Goal: Task Accomplishment & Management: Use online tool/utility

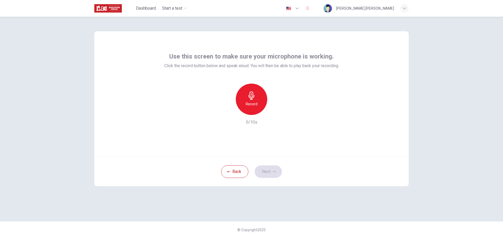
click at [253, 101] on h6 "Record" at bounding box center [251, 104] width 12 height 6
click at [256, 99] on div "Stop" at bounding box center [251, 99] width 31 height 31
click at [275, 111] on icon "button" at bounding box center [276, 110] width 2 height 3
click at [277, 170] on button "Next" at bounding box center [267, 172] width 27 height 13
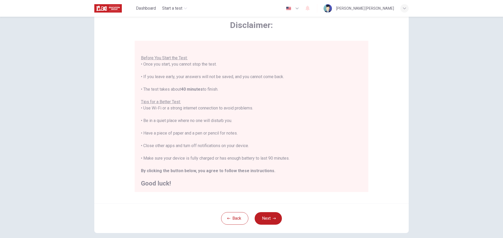
scroll to position [6, 0]
click at [267, 216] on button "Next" at bounding box center [267, 219] width 27 height 13
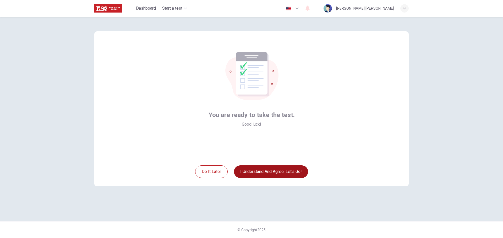
scroll to position [0, 0]
click at [277, 172] on button "I understand and agree. Let’s go!" at bounding box center [271, 172] width 74 height 13
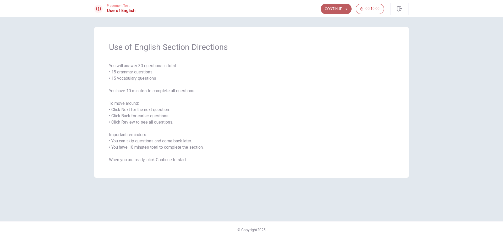
click at [338, 9] on button "Continue" at bounding box center [335, 9] width 31 height 10
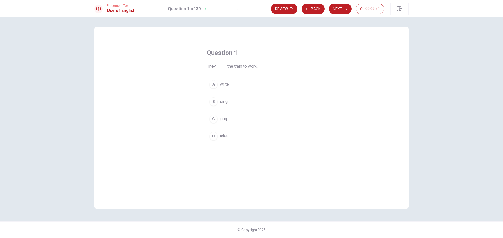
click at [212, 133] on div "D" at bounding box center [213, 136] width 8 height 8
click at [342, 7] on button "Next" at bounding box center [339, 9] width 23 height 10
click at [214, 100] on div "B" at bounding box center [213, 102] width 8 height 8
click at [343, 7] on button "Next" at bounding box center [339, 9] width 23 height 10
click at [213, 137] on div "D" at bounding box center [213, 136] width 8 height 8
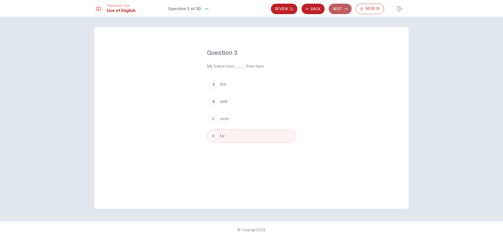
click at [334, 8] on button "Next" at bounding box center [339, 9] width 23 height 10
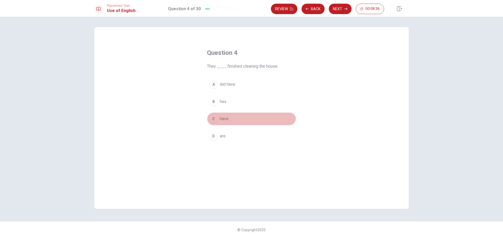
click at [215, 119] on div "C" at bounding box center [213, 119] width 8 height 8
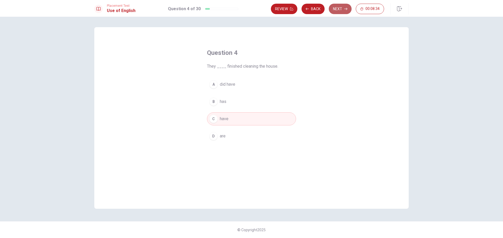
click at [336, 8] on button "Next" at bounding box center [339, 9] width 23 height 10
click at [216, 137] on div "D" at bounding box center [213, 136] width 8 height 8
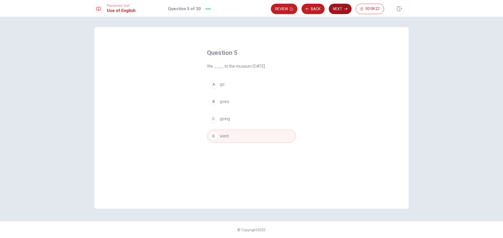
click at [337, 13] on button "Next" at bounding box center [339, 9] width 23 height 10
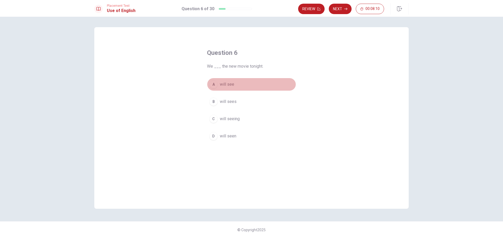
click at [211, 86] on div "A" at bounding box center [213, 84] width 8 height 8
click at [345, 9] on icon "button" at bounding box center [345, 8] width 3 height 3
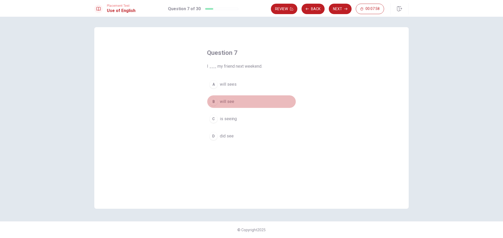
click at [214, 102] on div "B" at bounding box center [213, 102] width 8 height 8
click at [344, 6] on button "Next" at bounding box center [339, 9] width 23 height 10
click at [211, 136] on div "D" at bounding box center [213, 136] width 8 height 8
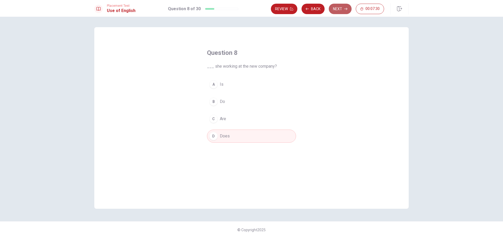
click at [340, 12] on button "Next" at bounding box center [339, 9] width 23 height 10
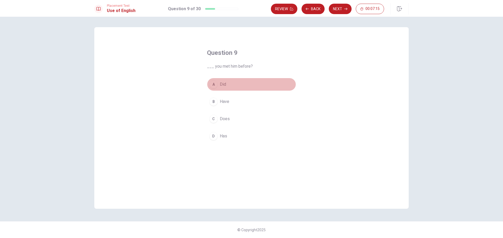
click at [215, 86] on div "A" at bounding box center [213, 84] width 8 height 8
click at [343, 12] on button "Next" at bounding box center [339, 9] width 23 height 10
click at [212, 138] on div "D" at bounding box center [213, 136] width 8 height 8
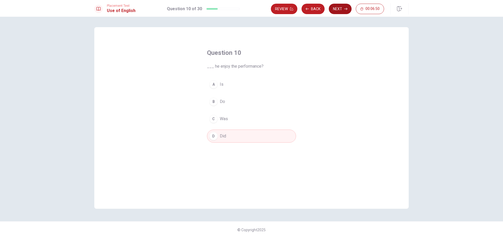
click at [341, 11] on button "Next" at bounding box center [339, 9] width 23 height 10
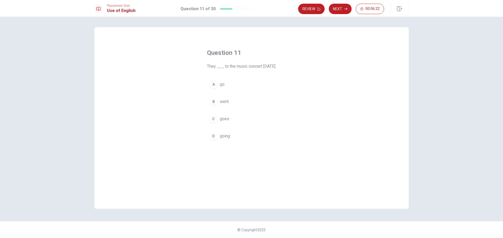
click at [217, 102] on div "B" at bounding box center [213, 102] width 8 height 8
click at [339, 11] on button "Next" at bounding box center [339, 9] width 23 height 10
click at [215, 102] on div "B" at bounding box center [213, 102] width 8 height 8
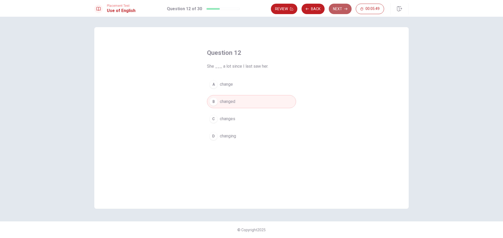
click at [340, 11] on button "Next" at bounding box center [339, 9] width 23 height 10
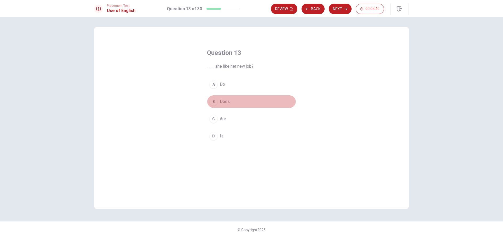
click at [211, 100] on div "B" at bounding box center [213, 102] width 8 height 8
click at [339, 10] on button "Next" at bounding box center [339, 9] width 23 height 10
click at [213, 120] on div "C" at bounding box center [213, 119] width 8 height 8
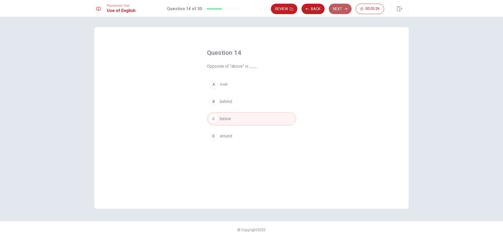
click at [337, 8] on button "Next" at bounding box center [339, 9] width 23 height 10
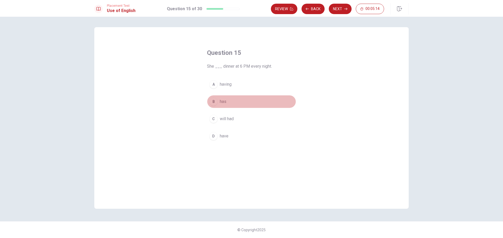
click at [213, 103] on div "B" at bounding box center [213, 102] width 8 height 8
click at [343, 11] on button "Next" at bounding box center [339, 9] width 23 height 10
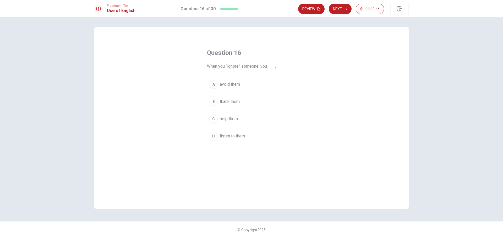
click at [215, 83] on div "A" at bounding box center [213, 84] width 8 height 8
click at [344, 9] on icon "button" at bounding box center [345, 8] width 3 height 3
click at [214, 119] on div "C" at bounding box center [213, 119] width 8 height 8
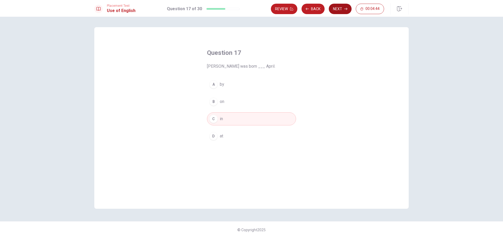
click at [339, 12] on button "Next" at bounding box center [339, 9] width 23 height 10
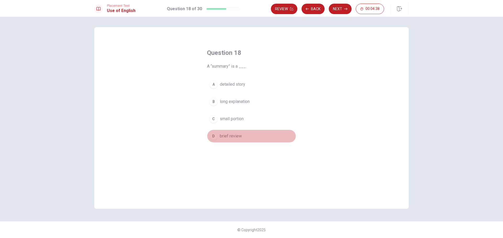
click at [213, 137] on div "D" at bounding box center [213, 136] width 8 height 8
click at [338, 9] on button "Next" at bounding box center [339, 9] width 23 height 10
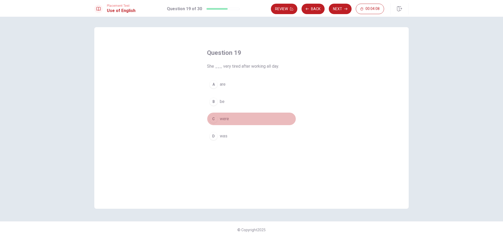
click at [213, 119] on div "C" at bounding box center [213, 119] width 8 height 8
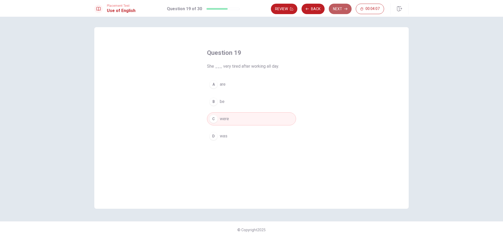
click at [338, 10] on button "Next" at bounding box center [339, 9] width 23 height 10
click at [213, 136] on div "D" at bounding box center [213, 136] width 8 height 8
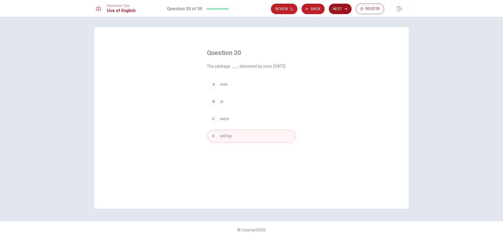
click at [339, 9] on button "Next" at bounding box center [339, 9] width 23 height 10
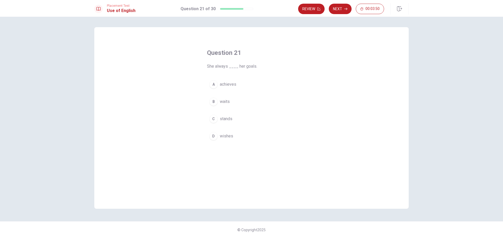
click at [213, 85] on div "A" at bounding box center [213, 84] width 8 height 8
click at [336, 9] on button "Next" at bounding box center [339, 9] width 23 height 10
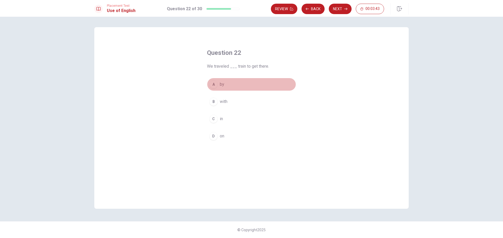
click at [211, 84] on div "A" at bounding box center [213, 84] width 8 height 8
click at [339, 6] on button "Next" at bounding box center [339, 9] width 23 height 10
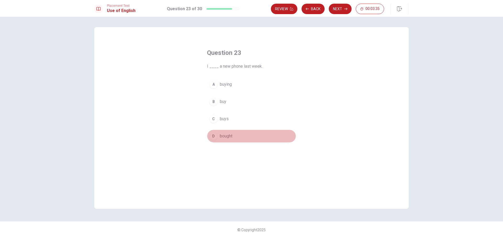
drag, startPoint x: 213, startPoint y: 135, endPoint x: 210, endPoint y: 180, distance: 44.4
click at [213, 135] on div "D" at bounding box center [213, 136] width 8 height 8
click at [337, 12] on button "Next" at bounding box center [339, 9] width 23 height 10
click at [213, 139] on div "D" at bounding box center [213, 136] width 8 height 8
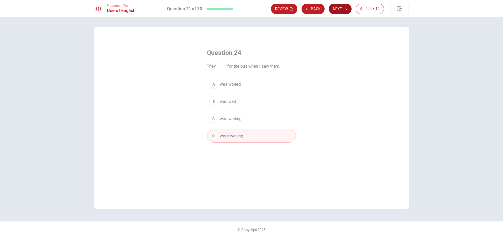
click at [336, 6] on button "Next" at bounding box center [339, 9] width 23 height 10
click at [215, 85] on div "A" at bounding box center [213, 84] width 8 height 8
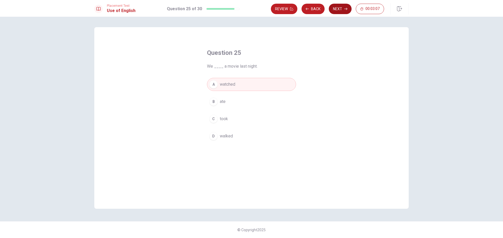
click at [341, 11] on button "Next" at bounding box center [339, 9] width 23 height 10
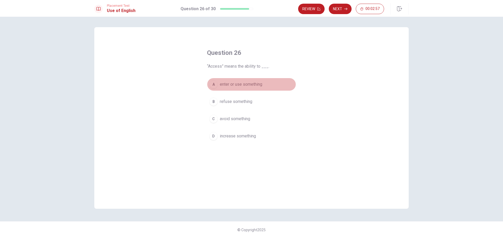
click at [211, 86] on div "A" at bounding box center [213, 84] width 8 height 8
click at [333, 10] on button "Next" at bounding box center [339, 9] width 23 height 10
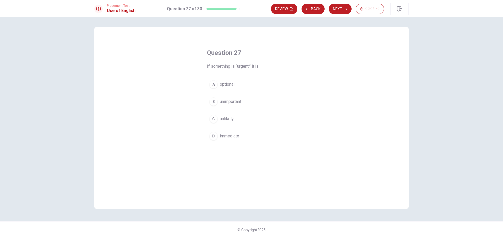
click at [216, 135] on div "D" at bounding box center [213, 136] width 8 height 8
click at [341, 7] on button "Next" at bounding box center [339, 9] width 23 height 10
click at [214, 136] on div "D" at bounding box center [213, 136] width 8 height 8
click at [343, 10] on button "Next" at bounding box center [339, 9] width 23 height 10
click at [211, 84] on div "A" at bounding box center [213, 84] width 8 height 8
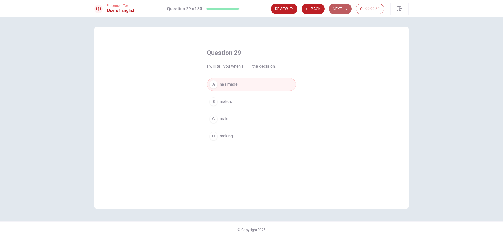
click at [338, 7] on button "Next" at bounding box center [339, 9] width 23 height 10
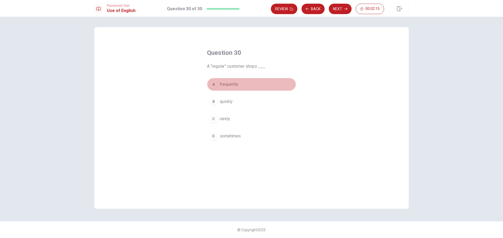
click at [216, 83] on div "A" at bounding box center [213, 84] width 8 height 8
click at [339, 10] on button "Next" at bounding box center [339, 9] width 23 height 10
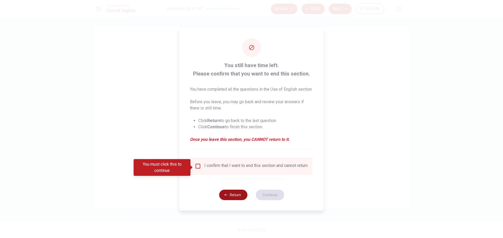
click at [230, 200] on button "Return" at bounding box center [233, 195] width 28 height 10
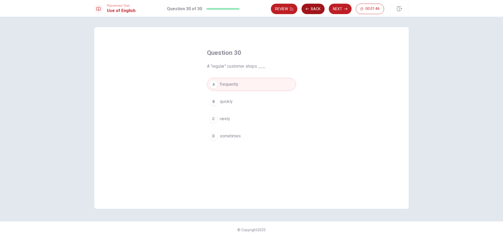
click at [312, 8] on button "Back" at bounding box center [312, 9] width 23 height 10
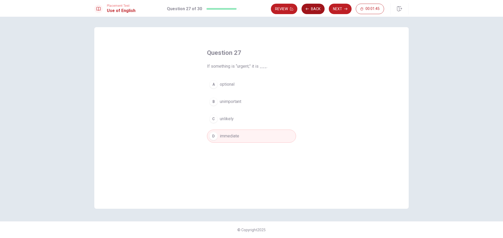
click at [312, 8] on button "Back" at bounding box center [312, 9] width 23 height 10
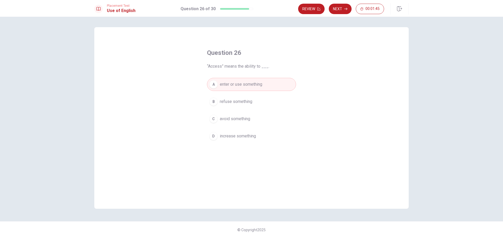
click at [312, 8] on button "Review" at bounding box center [311, 9] width 26 height 10
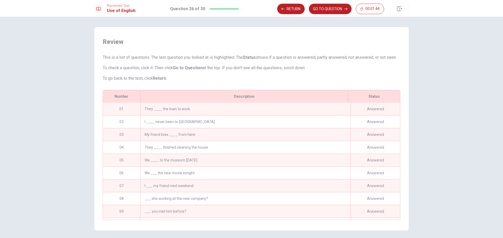
click at [312, 8] on button "GO TO QUESTION" at bounding box center [330, 9] width 43 height 10
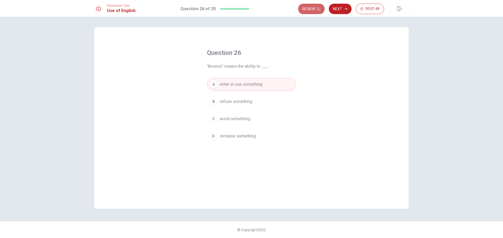
click at [312, 8] on button "Review" at bounding box center [311, 9] width 26 height 10
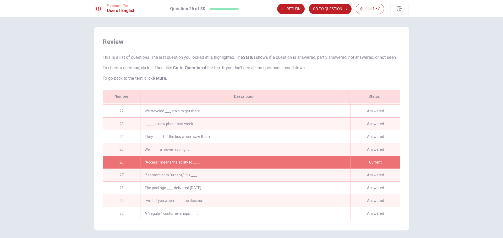
click at [205, 117] on div "We traveled ___ train to get there." at bounding box center [245, 111] width 210 height 13
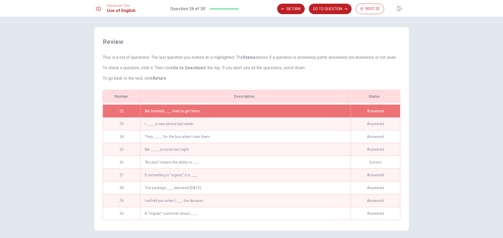
click at [203, 169] on div "“Access” means the ability to ___." at bounding box center [245, 162] width 210 height 13
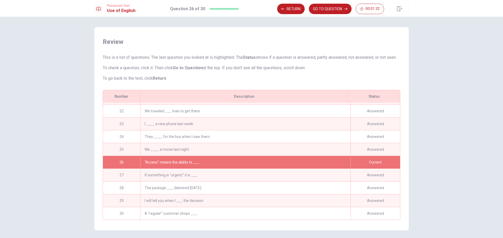
click at [203, 168] on div "“Access” means the ability to ___." at bounding box center [245, 162] width 210 height 13
click at [375, 167] on div "Current" at bounding box center [374, 162] width 49 height 13
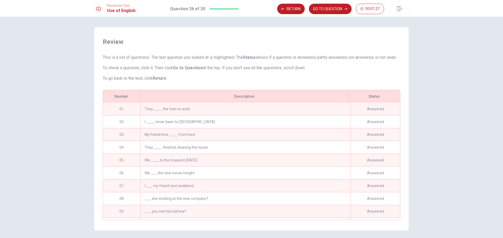
click at [189, 115] on div "They ____ the train to work." at bounding box center [245, 109] width 210 height 13
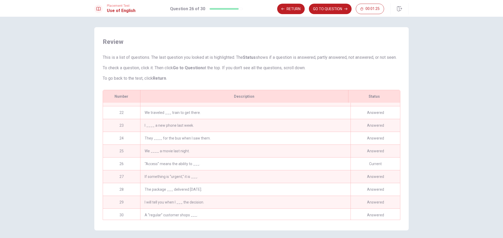
scroll to position [270, 0]
click at [337, 11] on button "GO TO QUESTION" at bounding box center [330, 9] width 43 height 10
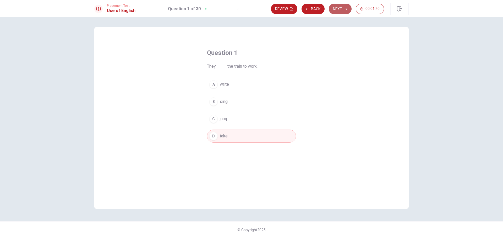
click at [341, 6] on button "Next" at bounding box center [339, 9] width 23 height 10
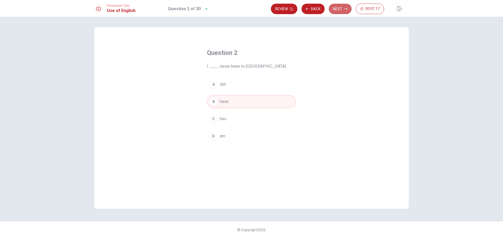
click at [340, 6] on button "Next" at bounding box center [339, 9] width 23 height 10
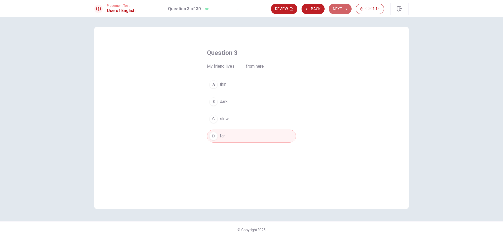
click at [340, 5] on button "Next" at bounding box center [339, 9] width 23 height 10
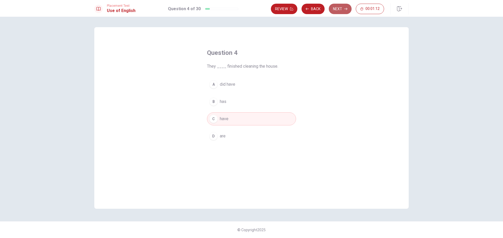
click at [342, 10] on button "Next" at bounding box center [339, 9] width 23 height 10
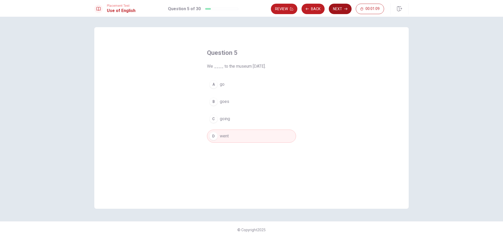
click at [340, 8] on button "Next" at bounding box center [339, 9] width 23 height 10
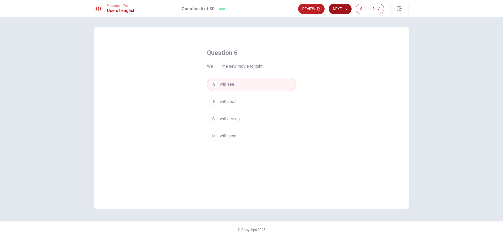
click at [340, 8] on button "Next" at bounding box center [339, 9] width 23 height 10
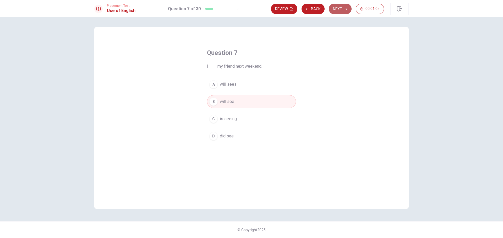
click at [340, 8] on button "Next" at bounding box center [339, 9] width 23 height 10
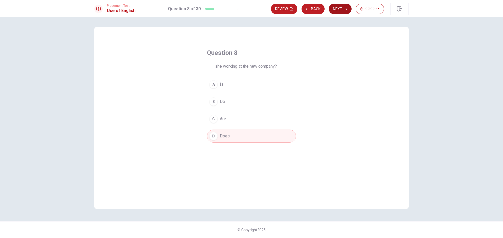
click at [340, 8] on button "Next" at bounding box center [339, 9] width 23 height 10
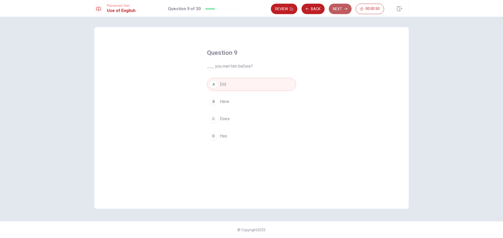
click at [340, 8] on button "Next" at bounding box center [339, 9] width 23 height 10
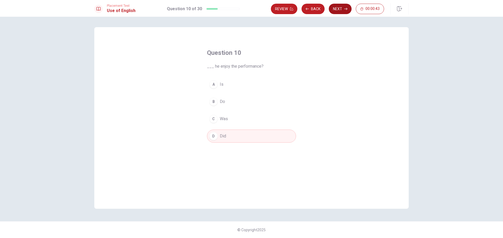
click at [340, 8] on button "Next" at bounding box center [339, 9] width 23 height 10
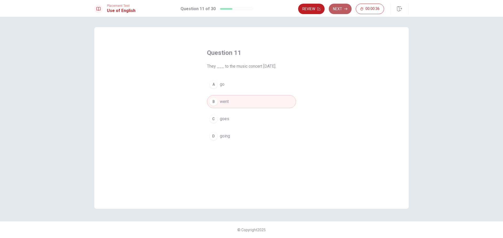
click at [340, 8] on button "Next" at bounding box center [339, 9] width 23 height 10
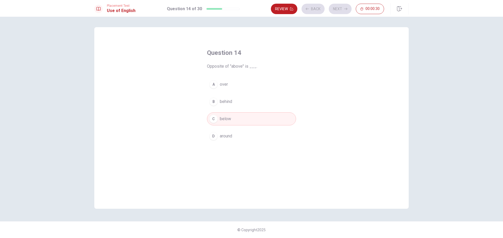
click at [340, 8] on div "Review Back Next 00:00:30" at bounding box center [327, 9] width 113 height 10
click at [347, 8] on icon "button" at bounding box center [345, 8] width 3 height 3
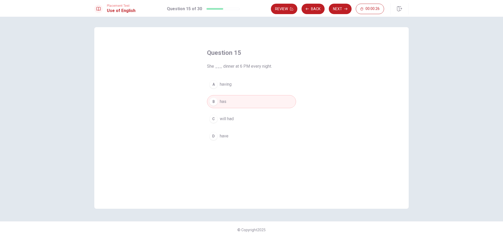
click at [343, 11] on button "Next" at bounding box center [339, 9] width 23 height 10
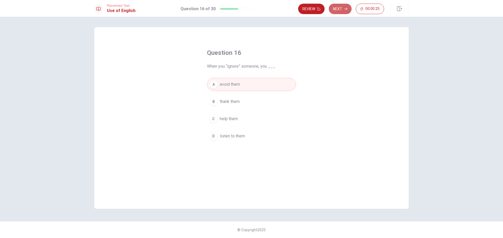
click at [343, 11] on button "Next" at bounding box center [339, 9] width 23 height 10
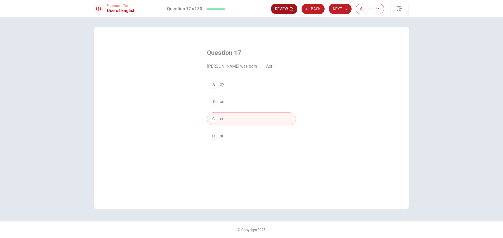
click at [286, 6] on button "Review" at bounding box center [284, 9] width 26 height 10
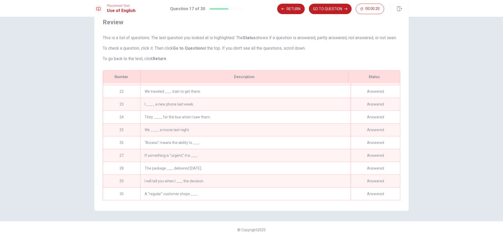
click at [236, 189] on div "A “regular” customer shops ___." at bounding box center [245, 194] width 210 height 13
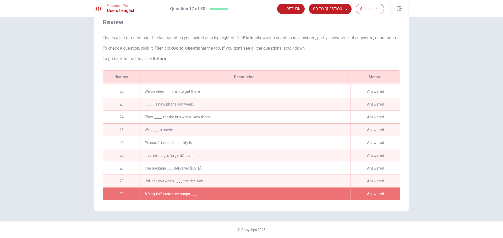
click at [236, 189] on div "A “regular” customer shops ___." at bounding box center [245, 194] width 210 height 13
click at [322, 7] on button "GO TO QUESTION" at bounding box center [330, 9] width 43 height 10
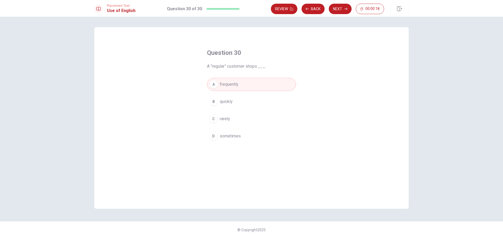
scroll to position [0, 0]
click at [342, 10] on button "Next" at bounding box center [339, 9] width 23 height 10
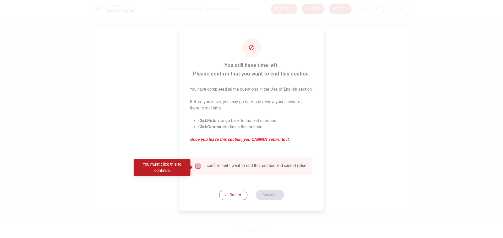
click at [196, 168] on input "You must click this to continue" at bounding box center [198, 166] width 6 height 6
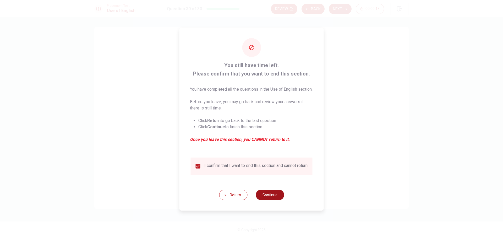
click at [266, 197] on button "Continue" at bounding box center [269, 195] width 28 height 10
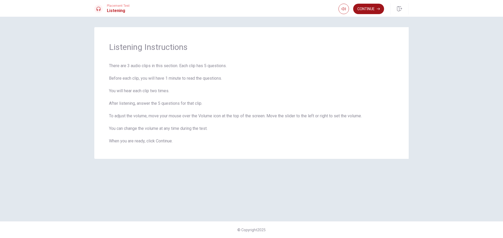
click at [375, 5] on button "Continue" at bounding box center [368, 9] width 31 height 10
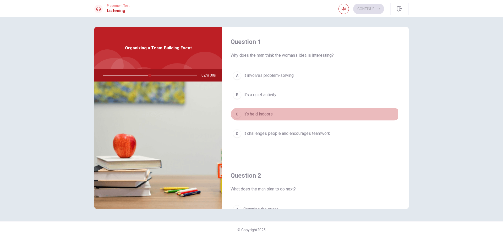
click at [235, 115] on div "C" at bounding box center [237, 114] width 8 height 8
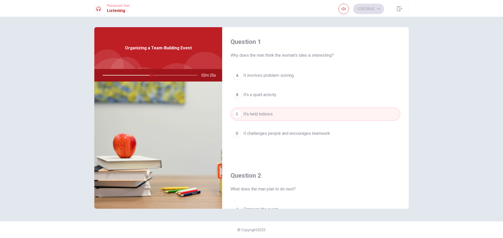
click at [238, 133] on div "D" at bounding box center [237, 134] width 8 height 8
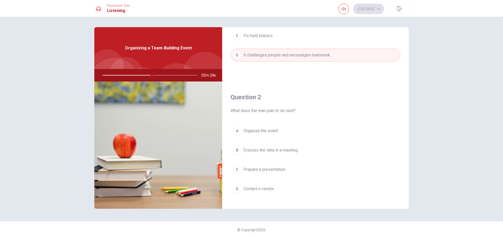
scroll to position [105, 0]
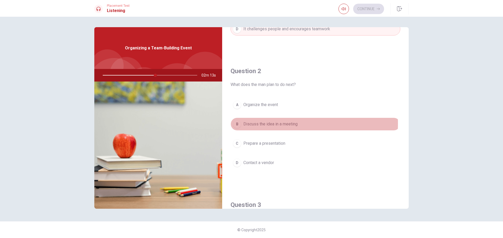
click at [239, 124] on div "B" at bounding box center [237, 124] width 8 height 8
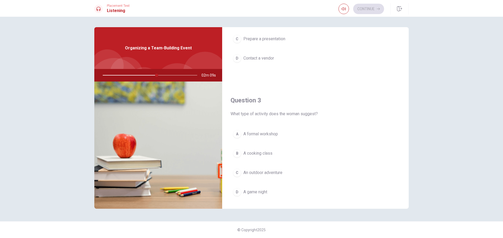
scroll to position [236, 0]
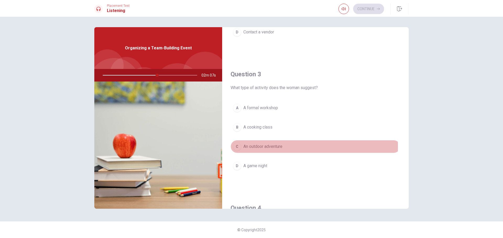
click at [236, 147] on div "C" at bounding box center [237, 147] width 8 height 8
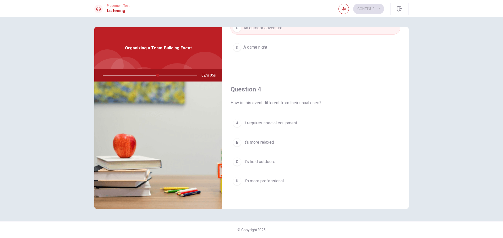
scroll to position [366, 0]
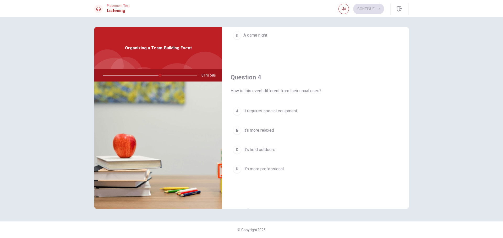
click at [237, 151] on div "C" at bounding box center [237, 150] width 8 height 8
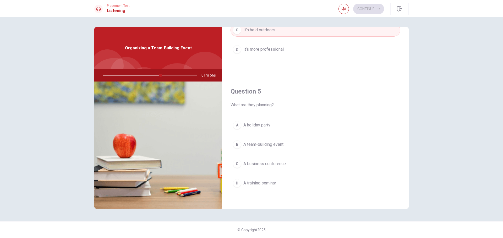
scroll to position [488, 0]
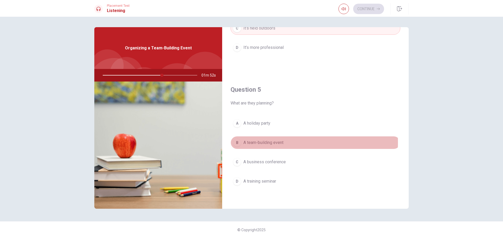
click at [236, 143] on div "B" at bounding box center [237, 143] width 8 height 8
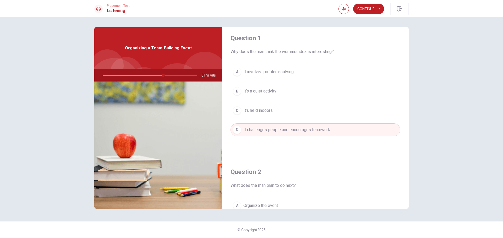
scroll to position [0, 0]
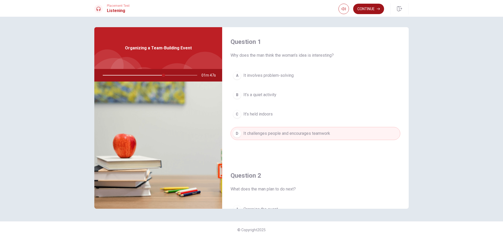
click at [370, 6] on button "Continue" at bounding box center [368, 9] width 31 height 10
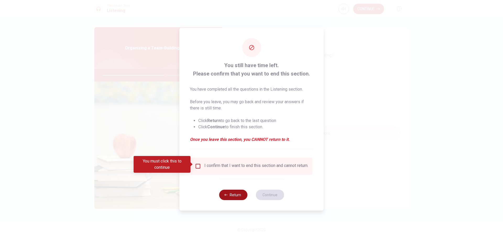
click at [236, 194] on button "Return" at bounding box center [233, 195] width 28 height 10
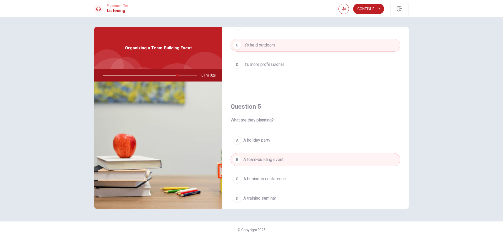
scroll to position [488, 0]
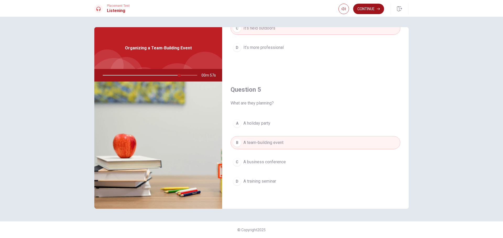
click at [364, 10] on button "Continue" at bounding box center [368, 9] width 31 height 10
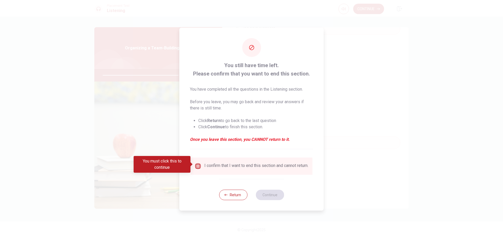
click at [195, 163] on input "You must click this to continue" at bounding box center [198, 166] width 6 height 6
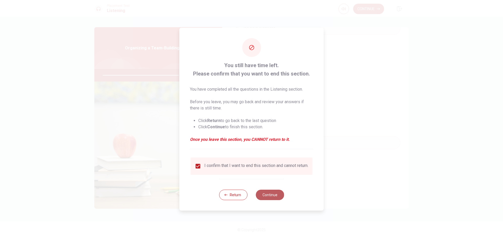
click at [272, 198] on button "Continue" at bounding box center [269, 195] width 28 height 10
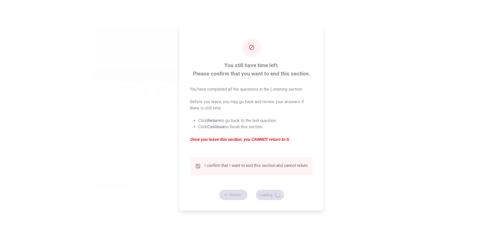
type input "83"
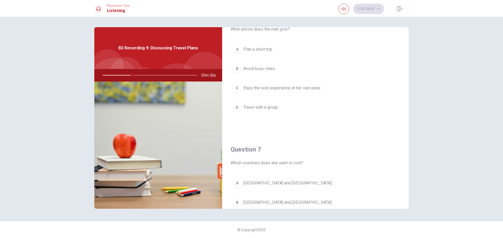
scroll to position [79, 0]
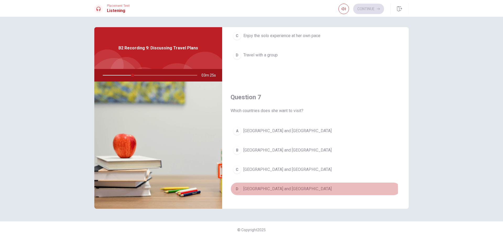
click at [235, 191] on div "D" at bounding box center [237, 189] width 8 height 8
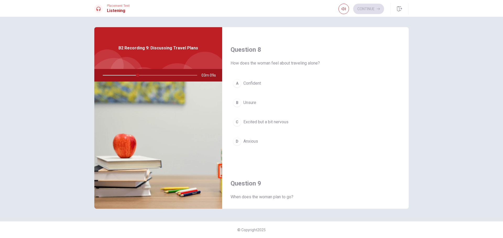
scroll to position [262, 0]
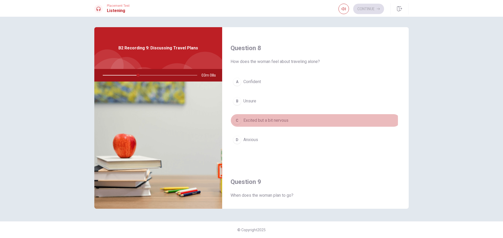
click at [236, 121] on div "C" at bounding box center [237, 120] width 8 height 8
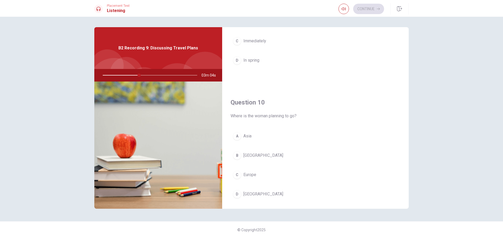
scroll to position [488, 0]
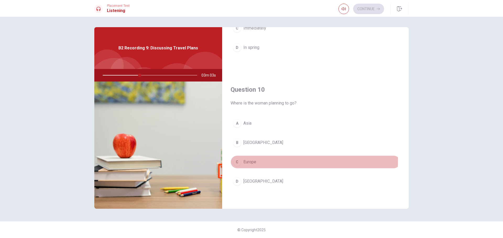
click at [235, 160] on div "C" at bounding box center [237, 162] width 8 height 8
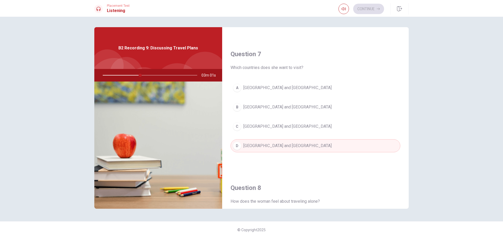
scroll to position [0, 0]
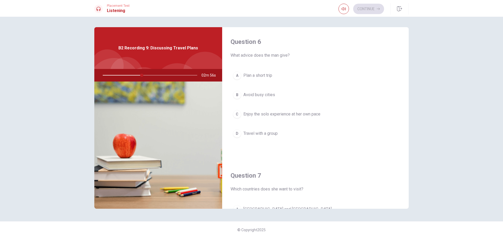
click at [234, 117] on div "C" at bounding box center [237, 114] width 8 height 8
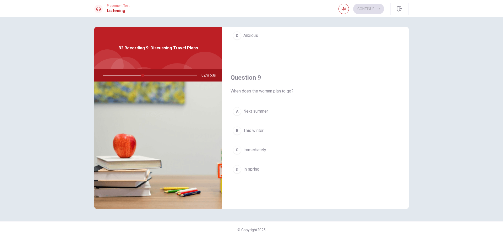
scroll to position [366, 0]
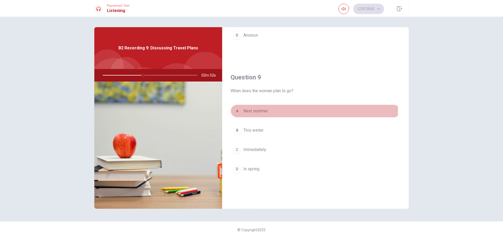
click at [234, 111] on div "A" at bounding box center [237, 111] width 8 height 8
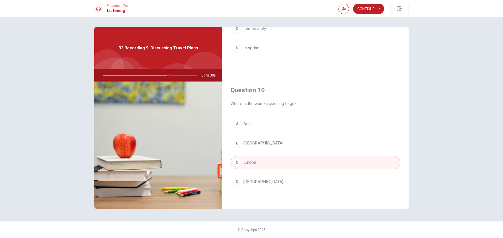
scroll to position [488, 0]
click at [372, 12] on button "Continue" at bounding box center [368, 9] width 31 height 10
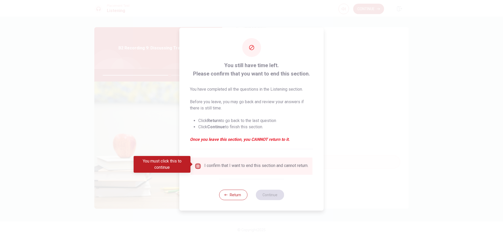
click at [196, 164] on input "You must click this to continue" at bounding box center [198, 166] width 6 height 6
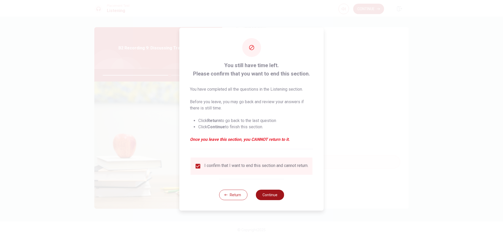
drag, startPoint x: 283, startPoint y: 199, endPoint x: 281, endPoint y: 197, distance: 3.5
click at [282, 198] on button "Continue" at bounding box center [269, 195] width 28 height 10
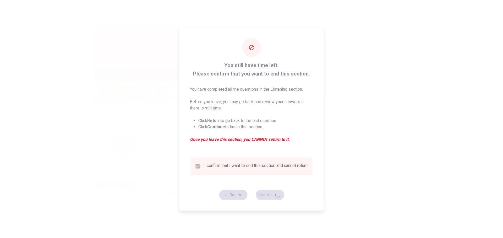
type input "72"
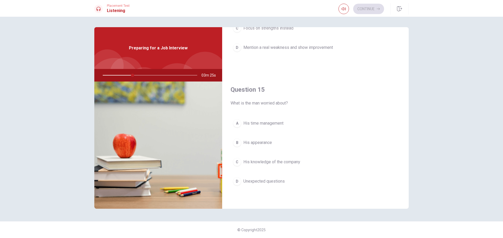
click at [238, 182] on div "D" at bounding box center [237, 181] width 8 height 8
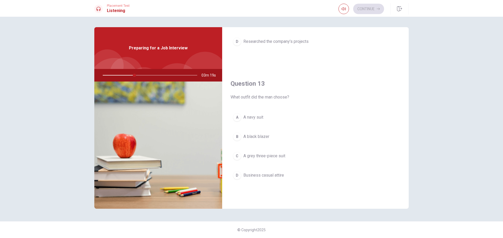
scroll to position [122, 0]
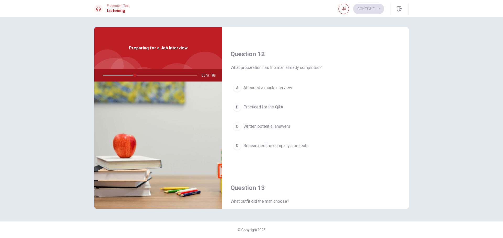
click at [238, 147] on div "D" at bounding box center [237, 146] width 8 height 8
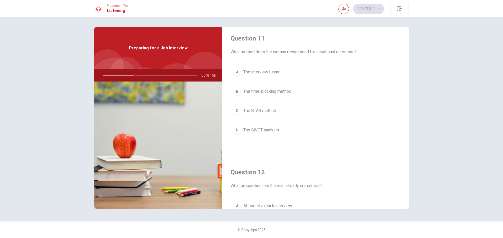
scroll to position [0, 0]
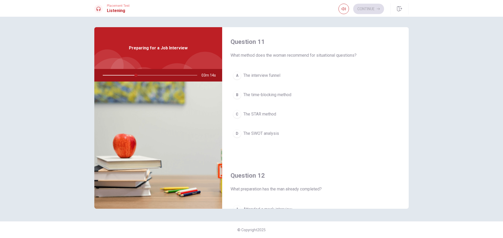
click at [240, 116] on div "C" at bounding box center [237, 114] width 8 height 8
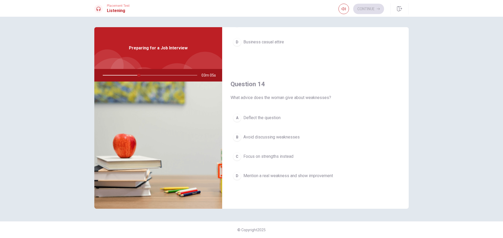
scroll to position [366, 0]
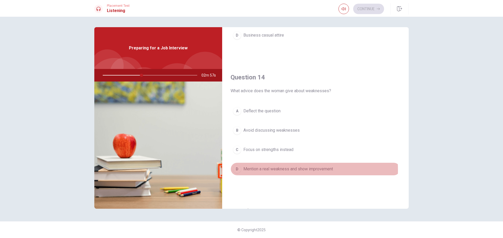
click at [237, 171] on div "D" at bounding box center [237, 169] width 8 height 8
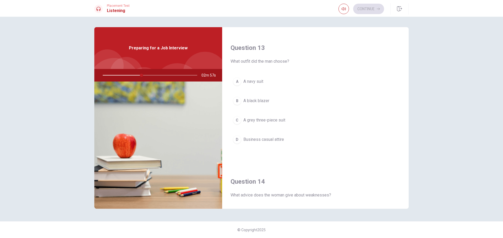
scroll to position [262, 0]
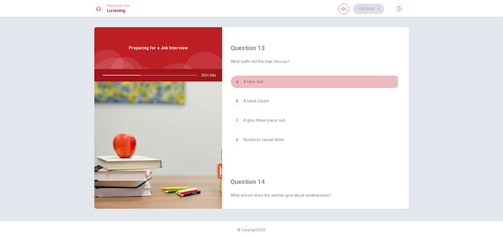
click at [239, 80] on div "A" at bounding box center [237, 82] width 8 height 8
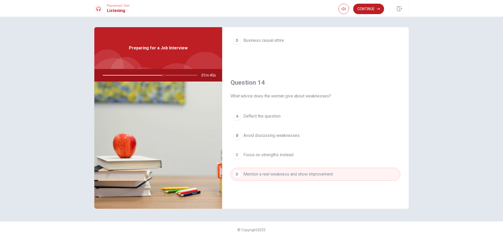
scroll to position [357, 0]
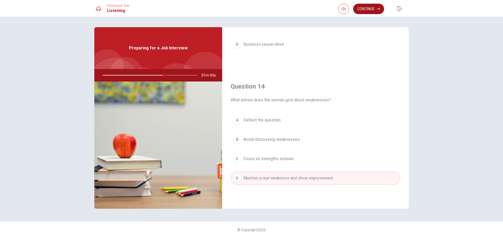
click at [370, 8] on button "Continue" at bounding box center [368, 9] width 31 height 10
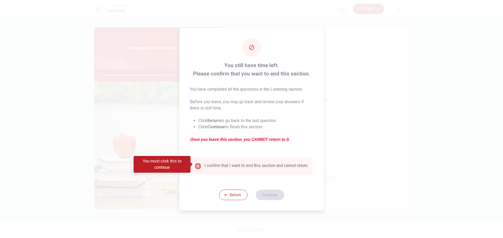
click at [196, 164] on input "You must click this to continue" at bounding box center [198, 166] width 6 height 6
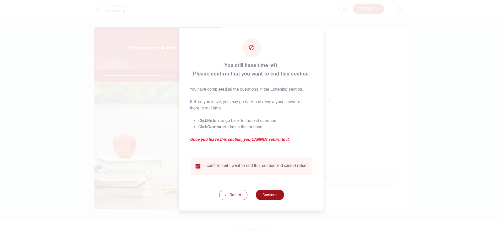
click at [264, 195] on button "Continue" at bounding box center [269, 195] width 28 height 10
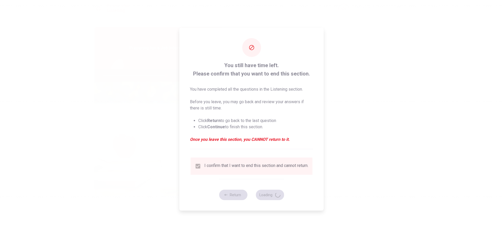
type input "67"
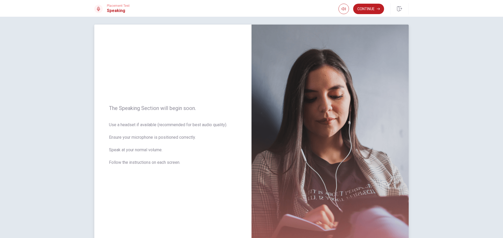
scroll to position [0, 0]
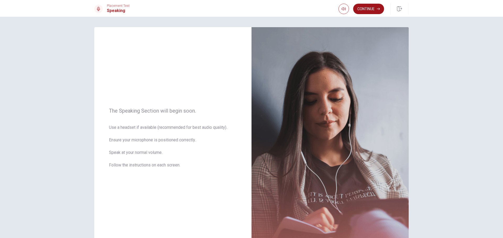
click at [370, 10] on button "Continue" at bounding box center [368, 9] width 31 height 10
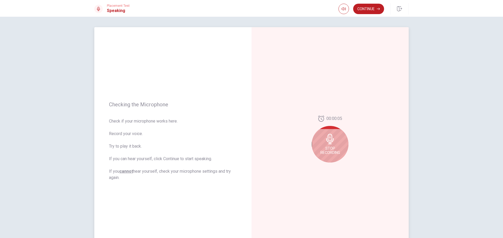
click at [332, 143] on icon at bounding box center [330, 139] width 10 height 10
click at [335, 166] on icon "Play Audio" at bounding box center [335, 166] width 2 height 3
click at [334, 167] on icon "Pause Audio" at bounding box center [335, 166] width 3 height 3
click at [322, 168] on icon "Record Again" at bounding box center [323, 166] width 3 height 3
click at [322, 142] on div "Stop Recording" at bounding box center [329, 144] width 37 height 37
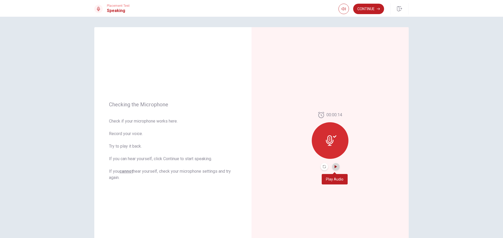
click at [334, 168] on icon "Play Audio" at bounding box center [335, 166] width 2 height 3
click at [322, 166] on icon "Record Again" at bounding box center [323, 166] width 3 height 3
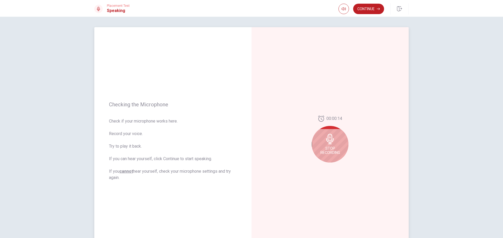
click at [325, 148] on span "Stop Recording" at bounding box center [330, 151] width 20 height 8
click at [327, 141] on icon at bounding box center [331, 141] width 10 height 10
click at [336, 168] on button "Play Audio" at bounding box center [335, 166] width 7 height 7
click at [330, 136] on icon at bounding box center [331, 141] width 10 height 10
click at [323, 168] on icon "Record Again" at bounding box center [323, 166] width 3 height 3
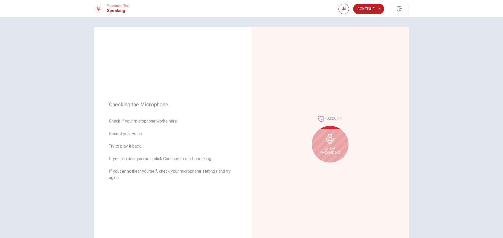
click at [331, 143] on icon at bounding box center [330, 139] width 10 height 10
click at [333, 167] on button "Play Audio" at bounding box center [335, 166] width 7 height 7
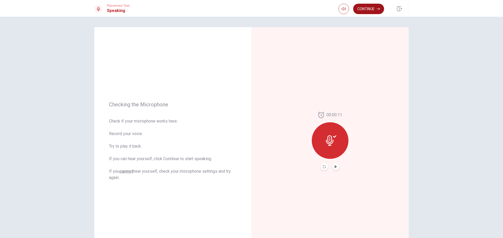
click at [368, 8] on button "Continue" at bounding box center [368, 9] width 31 height 10
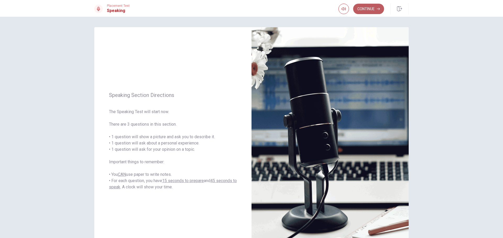
click at [368, 9] on button "Continue" at bounding box center [368, 9] width 31 height 10
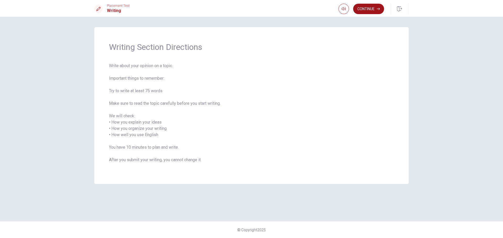
click at [376, 10] on button "Continue" at bounding box center [368, 9] width 31 height 10
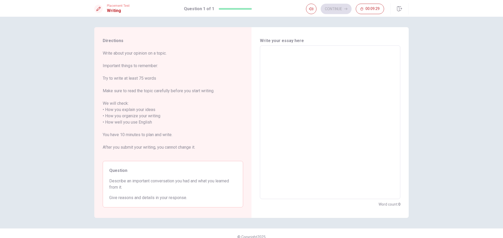
scroll to position [7, 0]
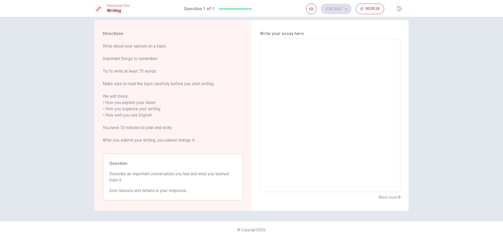
click at [265, 47] on textarea at bounding box center [329, 115] width 133 height 145
type textarea "I"
type textarea "x"
type textarea "Im"
type textarea "x"
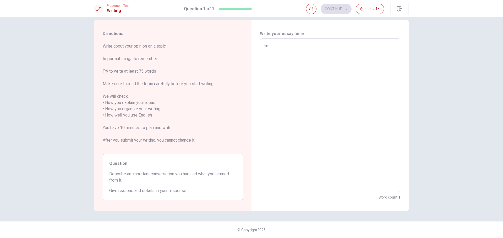
type textarea "Im"
type textarea "x"
type textarea "Im t"
type textarea "x"
type textarea "Im ta"
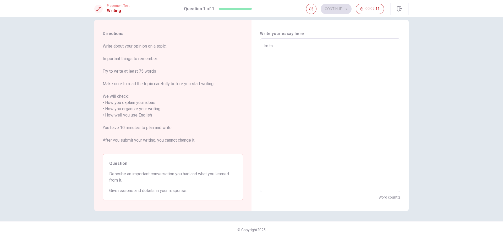
type textarea "x"
type textarea "Im tal"
type textarea "x"
type textarea "Im talk"
type textarea "x"
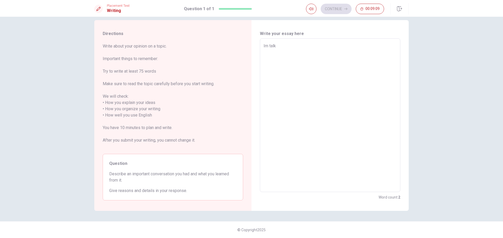
type textarea "Im talki"
type textarea "x"
type textarea "Im talkin"
type textarea "x"
type textarea "Im talking"
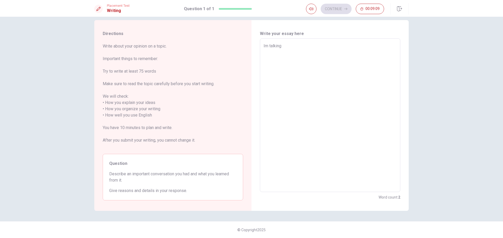
type textarea "x"
type textarea "Im talking"
type textarea "x"
type textarea "Im talking w"
type textarea "x"
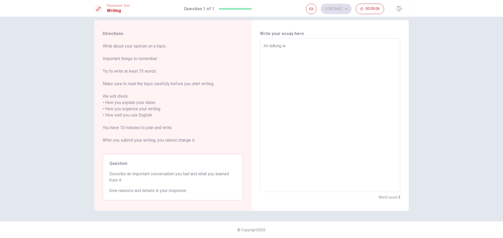
type textarea "Im talking wh"
type textarea "x"
type textarea "Im talking w"
type textarea "x"
type textarea "Im talking wi"
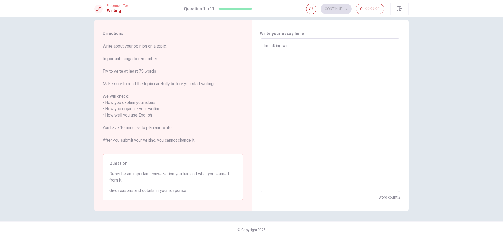
type textarea "x"
type textarea "Im talking wit"
type textarea "x"
type textarea "Im talking with"
type textarea "x"
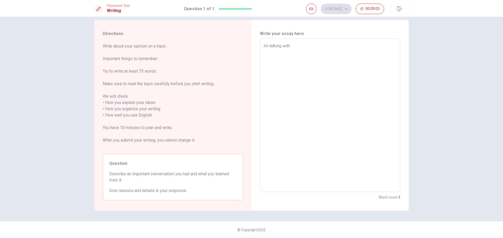
type textarea "Im talking with"
type textarea "x"
type textarea "Im talking with a"
type textarea "x"
type textarea "Im talking with a"
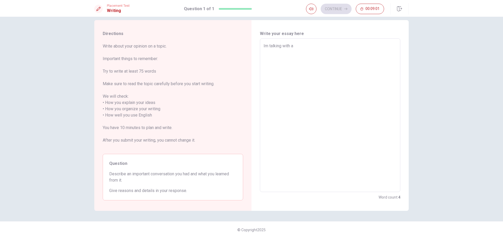
type textarea "x"
type textarea "Im talking with a c"
type textarea "x"
type textarea "Im talking with a"
type textarea "x"
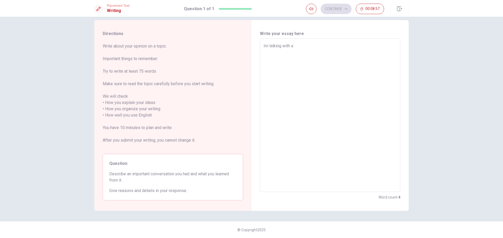
type textarea "Im talking with a w"
type textarea "x"
type textarea "Im talking with a wo"
type textarea "x"
type textarea "Im talking with a wor"
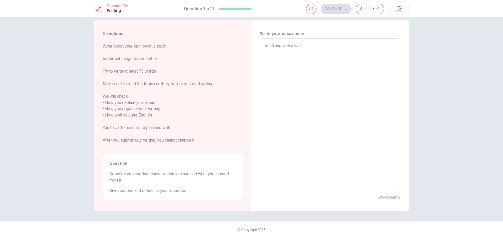
type textarea "x"
type textarea "Im talking with a wor"
type textarea "x"
type textarea "Im talking with a wor"
type textarea "x"
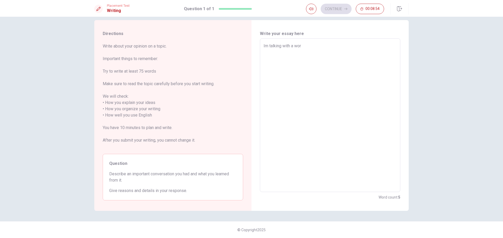
type textarea "Im talking with a work"
type textarea "x"
type textarea "Im talking with a work"
type textarea "x"
type textarea "Im talking with a work c"
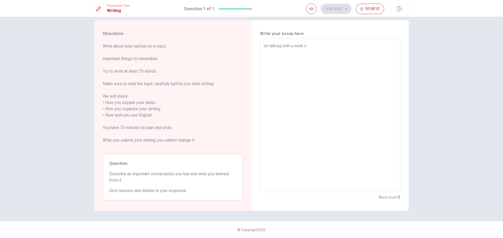
type textarea "x"
type textarea "Im talking with a work co"
type textarea "x"
type textarea "Im talking with a work coo"
type textarea "x"
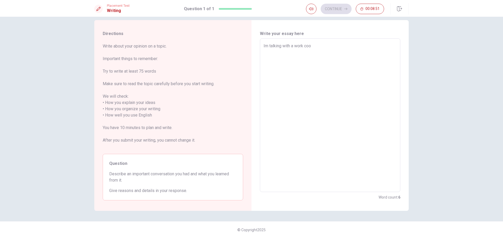
type textarea "Im talking with a work co"
type textarea "x"
type textarea "Im talking with a work col"
type textarea "x"
type textarea "Im talking with a work [PERSON_NAME]"
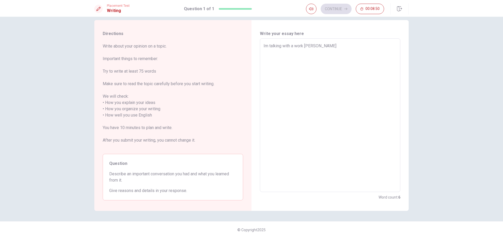
type textarea "x"
type textarea "Im talking with a work [PERSON_NAME]"
type textarea "x"
type textarea "Im talking with a work coleeg"
type textarea "x"
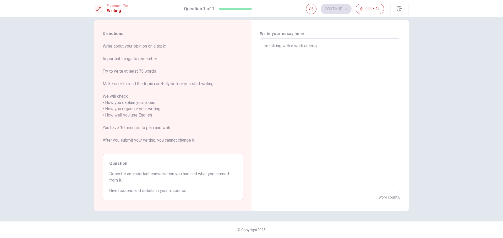
type textarea "Im talking with a work coleegu"
type textarea "x"
type textarea "Im talking with a work coleegue"
type textarea "x"
type textarea "Im talking with a work coleegue"
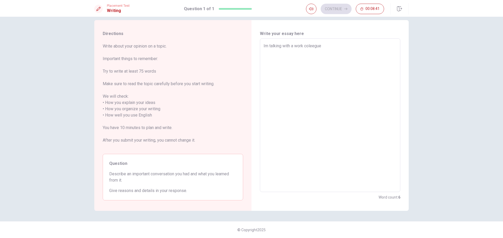
type textarea "x"
type textarea "Im talking with a work coleegue a"
type textarea "x"
type textarea "Im talking with a work coleegue ab"
type textarea "x"
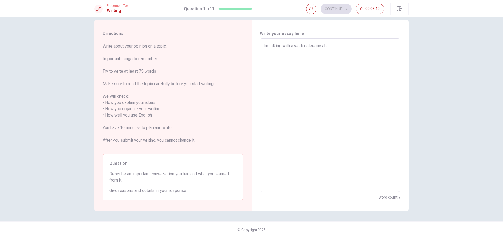
type textarea "Im talking with a work coleegue abo"
type textarea "x"
type textarea "Im talking with a work coleegue abou"
type textarea "x"
type textarea "Im talking with a work coleegue about"
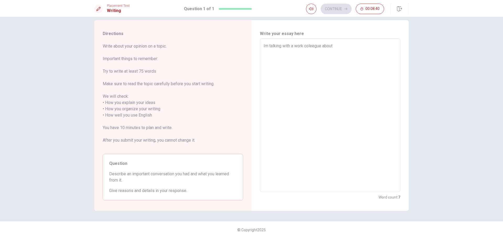
type textarea "x"
type textarea "Im talking with a work coleegue about"
type textarea "x"
type textarea "Im talking with a work coleegue about h"
type textarea "x"
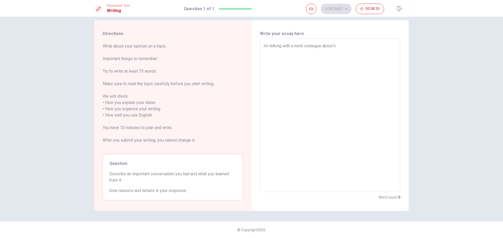
type textarea "Im talking with a work coleegue about ho"
type textarea "x"
type textarea "Im talking with a work coleegue about how"
type textarea "x"
type textarea "Im talking with a work coleegue about how"
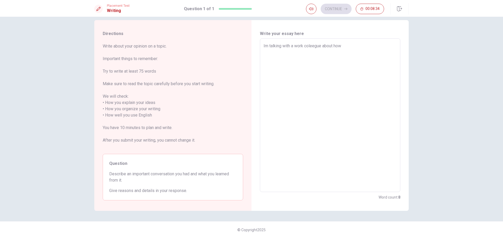
type textarea "x"
type textarea "Im talking with a work coleegue about how i"
type textarea "x"
type textarea "Im talking with a work coleegue about how im"
type textarea "x"
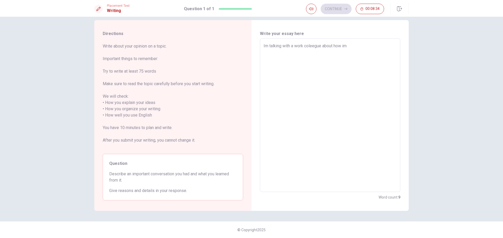
type textarea "Im talking with a work coleegue about how imp"
type textarea "x"
type textarea "Im talking with a work coleegue about how impo"
type textarea "x"
type textarea "Im talking with a work coleegue about how impor"
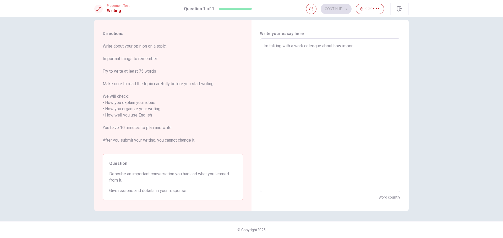
type textarea "x"
type textarea "Im talking with a work coleegue about how import"
type textarea "x"
type textarea "Im talking with a work coleegue about how impor"
type textarea "x"
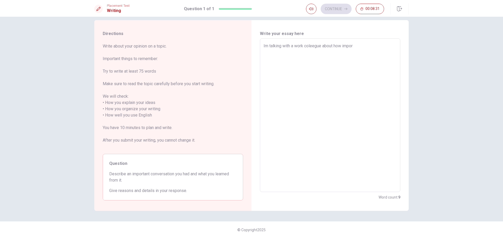
type textarea "Im talking with a work coleegue about how impora"
type textarea "x"
type textarea "Im talking with a work coleegue about how imporat"
type textarea "x"
type textarea "Im talking with a work coleegue about how impora"
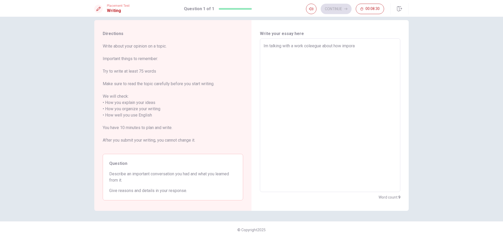
type textarea "x"
type textarea "Im talking with a work coleegue about how impor"
type textarea "x"
type textarea "Im talking with a work coleegue about how import"
type textarea "x"
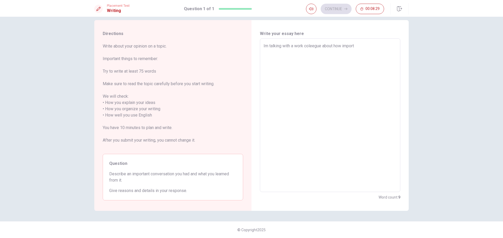
type textarea "Im talking with a work coleegue about how importa"
type textarea "x"
type textarea "Im talking with a work coleegue about how importan"
type textarea "x"
type textarea "Im talking with a work coleegue about how important"
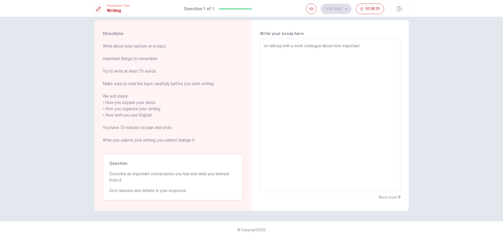
type textarea "x"
type textarea "Im talking with a work coleegue about how important"
type textarea "x"
type textarea "Im talking with a work coleegue about how important i"
type textarea "x"
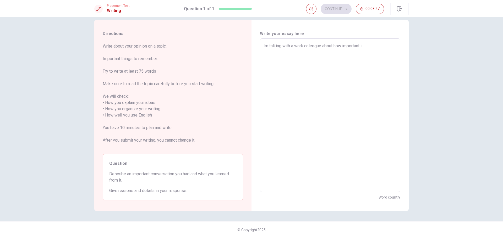
type textarea "Im talking with a work coleegue about how important is"
type textarea "x"
type textarea "Im talking with a work coleegue about how important is"
type textarea "x"
type textarea "Im talking with a work coleegue about how important is t"
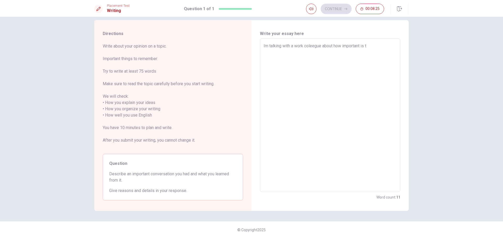
type textarea "x"
type textarea "Im talking with a work coleegue about how important is th"
type textarea "x"
type textarea "Im talking with a work coleegue about how important is the"
type textarea "x"
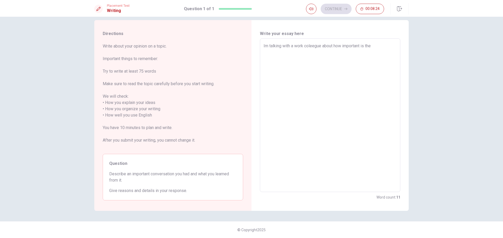
type textarea "Im talking with a work coleegue about how important is the"
click at [326, 70] on textarea "Im talking with a work coleegue about how important is the" at bounding box center [329, 115] width 133 height 145
drag, startPoint x: 303, startPoint y: 45, endPoint x: 291, endPoint y: 43, distance: 12.5
click at [291, 43] on textarea "Im talking with a work coleegue about how important is the" at bounding box center [329, 115] width 133 height 145
click at [304, 44] on textarea "Im talking with a work coleegue about how important is the" at bounding box center [329, 115] width 133 height 145
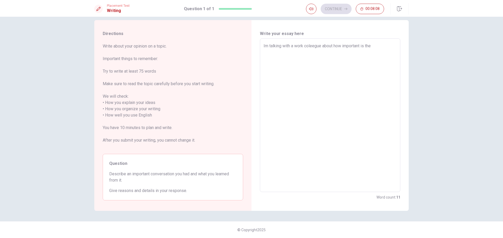
click at [304, 44] on textarea "Im talking with a work coleegue about how important is the" at bounding box center [329, 115] width 133 height 145
drag, startPoint x: 315, startPoint y: 72, endPoint x: 308, endPoint y: 61, distance: 12.9
click at [310, 65] on textarea "Im talking with a work coleegue about how important is the" at bounding box center [329, 115] width 133 height 145
click at [374, 44] on textarea "Im talking with a work coleegue about how important is the" at bounding box center [329, 115] width 133 height 145
type textarea "x"
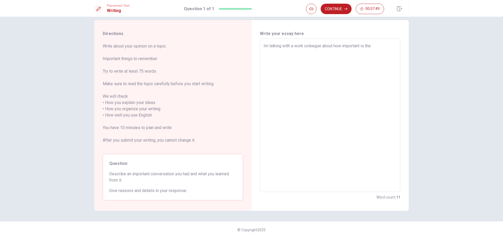
type textarea "Im talking with a work coleegue about how important is the"
type textarea "x"
type textarea "Im talking with a work coleegue about how important is th"
type textarea "x"
type textarea "Im talking with a work coleegue about how important is t"
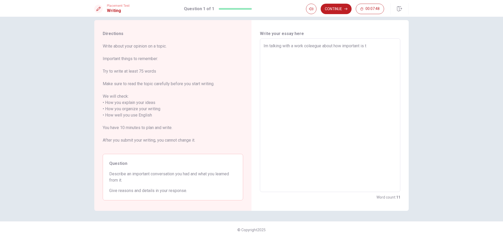
type textarea "x"
type textarea "Im talking with a work coleegue about how important is"
type textarea "x"
type textarea "Im talking with a work coleegue about how important is r"
type textarea "x"
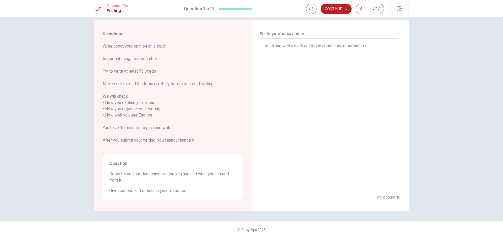
type textarea "Im talking with a work coleegue about how important is re"
type textarea "x"
type textarea "Im talking with a work coleegue about how important is rec"
type textarea "x"
type textarea "Im talking with a work coleegue about how important is rece"
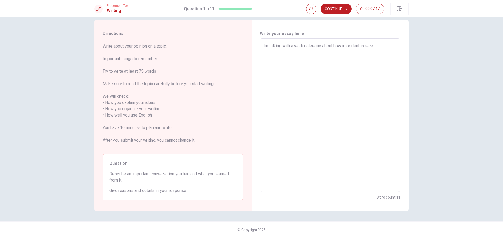
type textarea "x"
type textarea "Im talking with a work coleegue about how important is recei"
type textarea "x"
type textarea "Im talking with a work coleegue about how important is receiv"
type textarea "x"
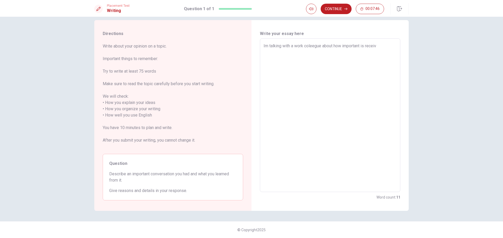
type textarea "Im talking with a work coleegue about how important is receive"
type textarea "x"
type textarea "Im talking with a work coleegue about how important is receive"
type textarea "x"
type textarea "Im talking with a work coleegue about how important is receive f"
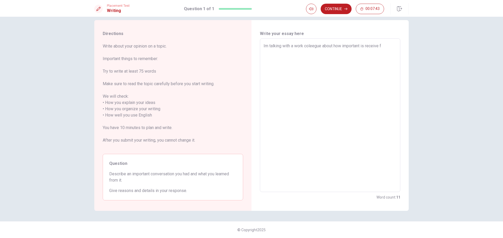
type textarea "x"
type textarea "Im talking with a work coleegue about how important is receive fe"
type textarea "x"
type textarea "Im talking with a work coleegue about how important is receive fee"
type textarea "x"
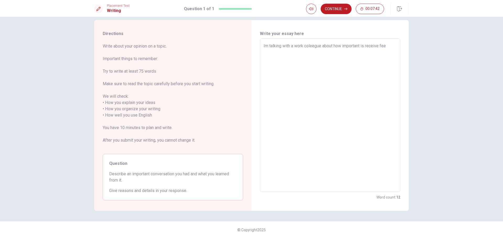
type textarea "Im talking with a work coleegue about how important is receive feed"
type textarea "x"
type textarea "Im talking with a work coleegue about how important is receive feedb"
type textarea "x"
type textarea "Im talking with a work coleegue about how important is receive feedba"
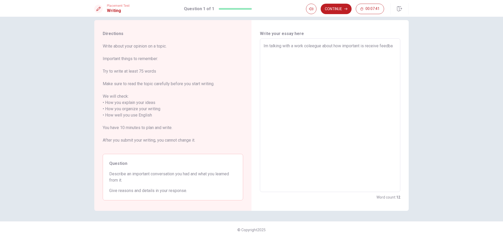
type textarea "x"
type textarea "Im talking with a work coleegue about how important is receive feedbac"
type textarea "x"
type textarea "Im talking with a work coleegue about how important is receive feedback"
type textarea "x"
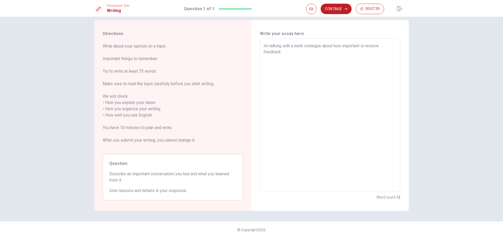
type textarea "Im talking with a work coleegue about how important is receive feedbacks"
type textarea "x"
type textarea "Im talking with a work coleegue about how important is receive feedbacks"
type textarea "x"
type textarea "Im talking with a work coleegue about how important is receive feedbacks f"
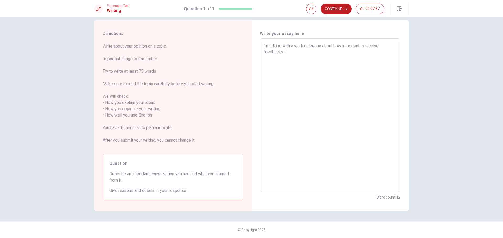
type textarea "x"
type textarea "Im talking with a work coleegue about how important is receive feedbacks fr"
type textarea "x"
type textarea "Im talking with a work coleegue about how important is receive feedbacks fro"
type textarea "x"
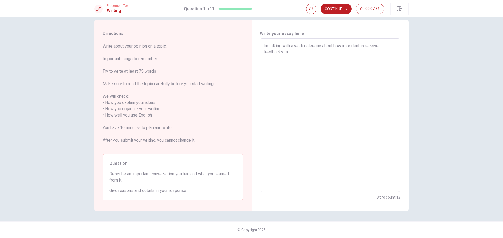
type textarea "Im talking with a work coleegue about how important is receive feedbacks from"
click at [268, 58] on textarea "Im talking with a work coleegue about how important is receive feedbacks from o…" at bounding box center [329, 115] width 133 height 145
click at [304, 59] on textarea "Im talking with a work coleegue about how important is receive feedbacks from o…" at bounding box center [329, 115] width 133 height 145
click at [345, 52] on textarea "Im talking with a work coleegue about how important is receive feedbacks from o…" at bounding box center [329, 115] width 133 height 145
click at [344, 51] on textarea "Im talking with a work coleegue about how important is receive feedbacks from o…" at bounding box center [329, 115] width 133 height 145
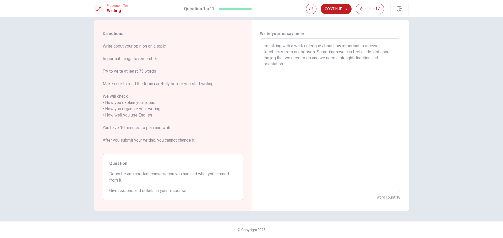
click at [296, 67] on textarea "Im talking with a work coleegue about how important is receive feedbacks from o…" at bounding box center [329, 115] width 133 height 145
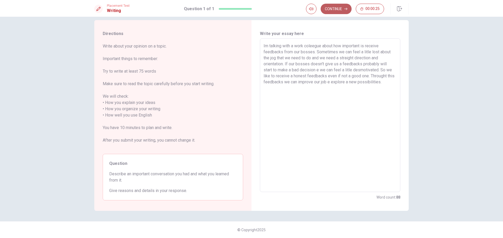
click at [344, 12] on button "Continue" at bounding box center [335, 9] width 31 height 10
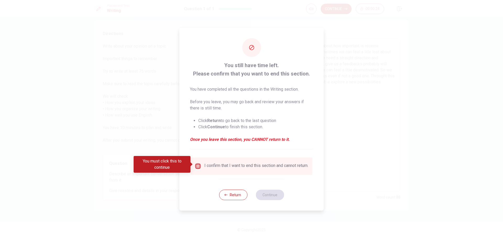
click at [197, 166] on input "You must click this to continue" at bounding box center [198, 166] width 6 height 6
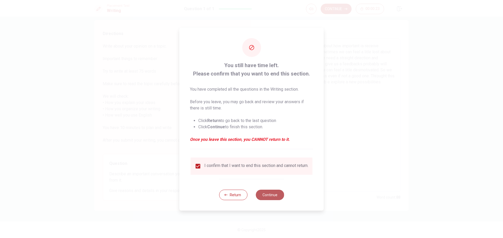
click at [271, 194] on button "Continue" at bounding box center [269, 195] width 28 height 10
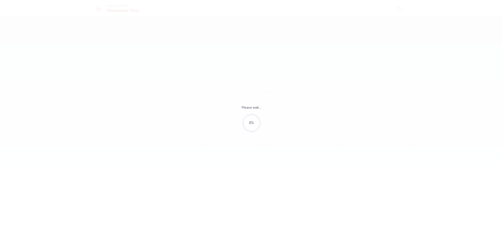
scroll to position [0, 0]
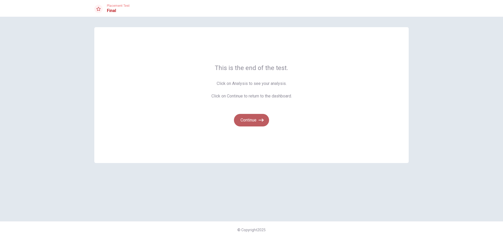
click at [258, 121] on button "Continue" at bounding box center [251, 120] width 35 height 13
